Goal: Information Seeking & Learning: Learn about a topic

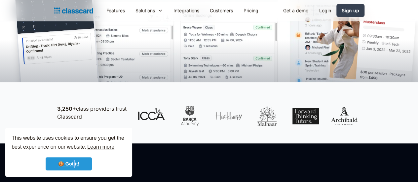
drag, startPoint x: 74, startPoint y: 159, endPoint x: 100, endPoint y: 145, distance: 28.8
click at [76, 159] on link "🍪 Got it!" at bounding box center [69, 163] width 46 height 13
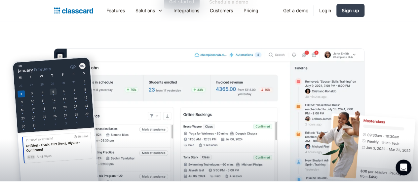
scroll to position [132, 0]
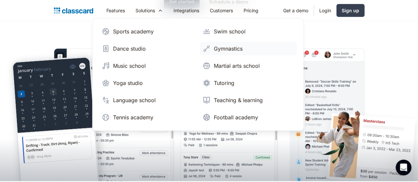
click at [214, 47] on div "Gymnastics" at bounding box center [228, 49] width 29 height 8
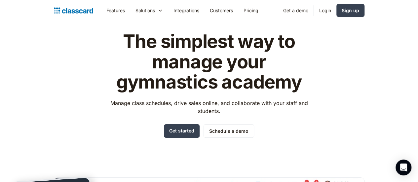
scroll to position [66, 0]
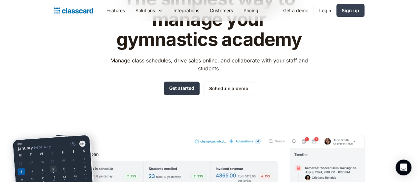
click at [182, 89] on link "Get started" at bounding box center [182, 89] width 36 height 14
